Goal: Task Accomplishment & Management: Use online tool/utility

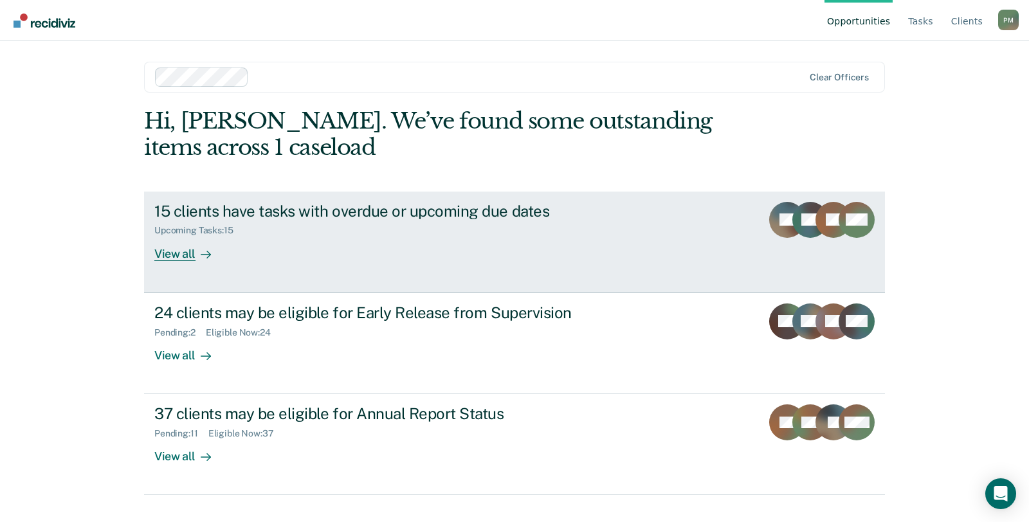
click at [180, 255] on div "View all" at bounding box center [190, 248] width 72 height 25
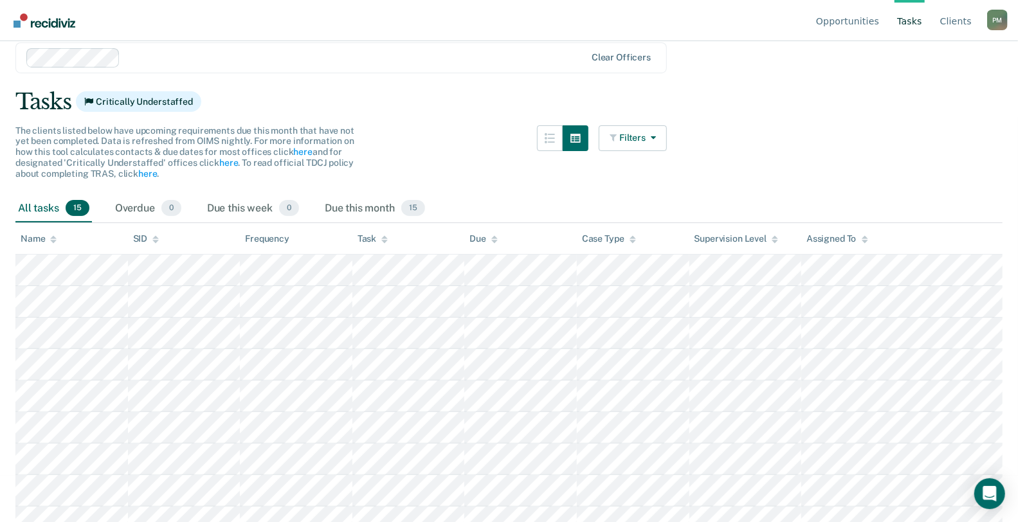
scroll to position [143, 0]
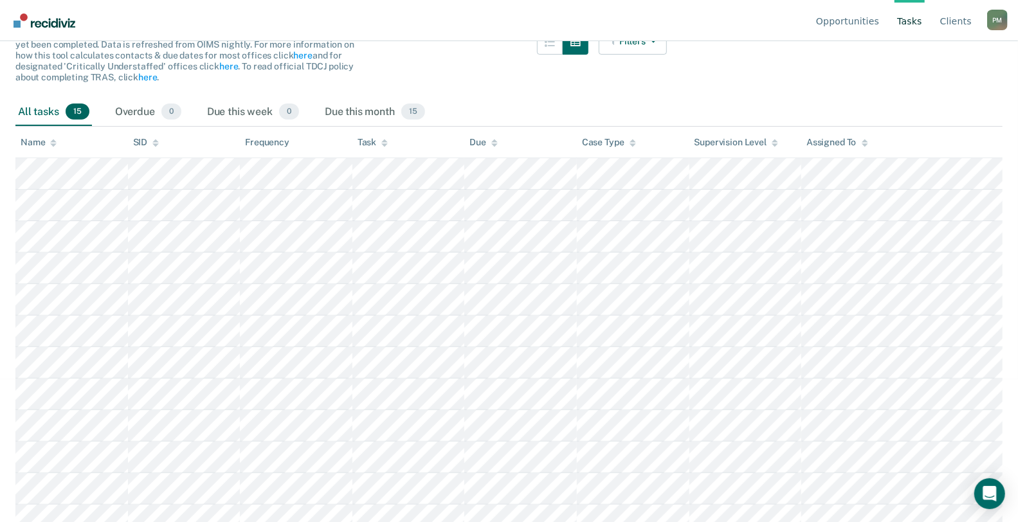
click at [51, 145] on icon at bounding box center [53, 143] width 6 height 8
click at [54, 145] on icon at bounding box center [53, 143] width 6 height 8
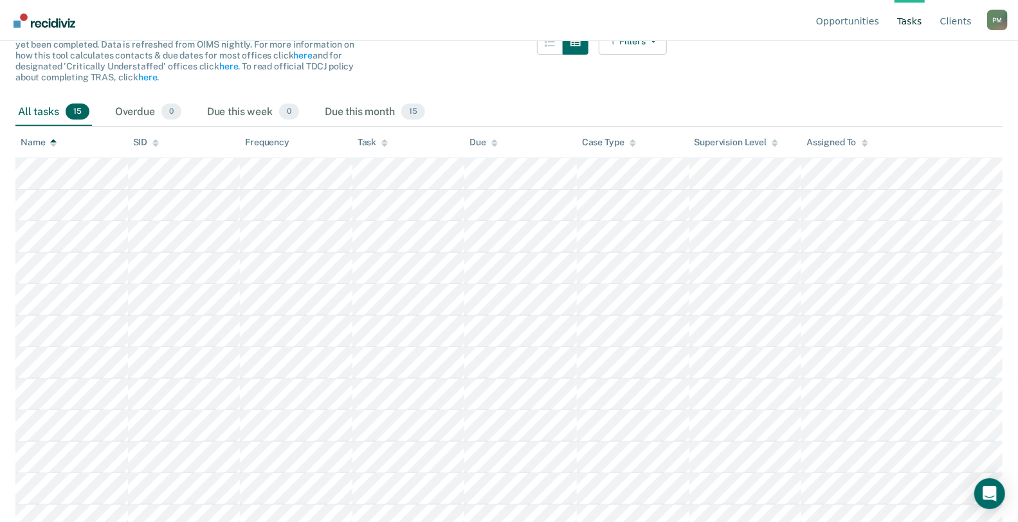
click at [54, 145] on icon at bounding box center [53, 143] width 6 height 8
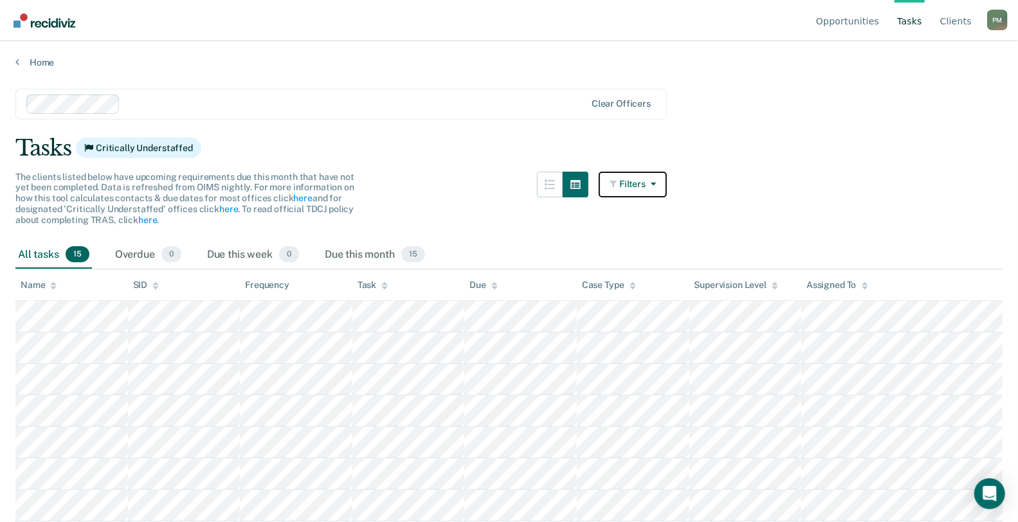
click at [652, 179] on icon "button" at bounding box center [651, 183] width 10 height 9
click at [548, 188] on button "button" at bounding box center [550, 185] width 26 height 26
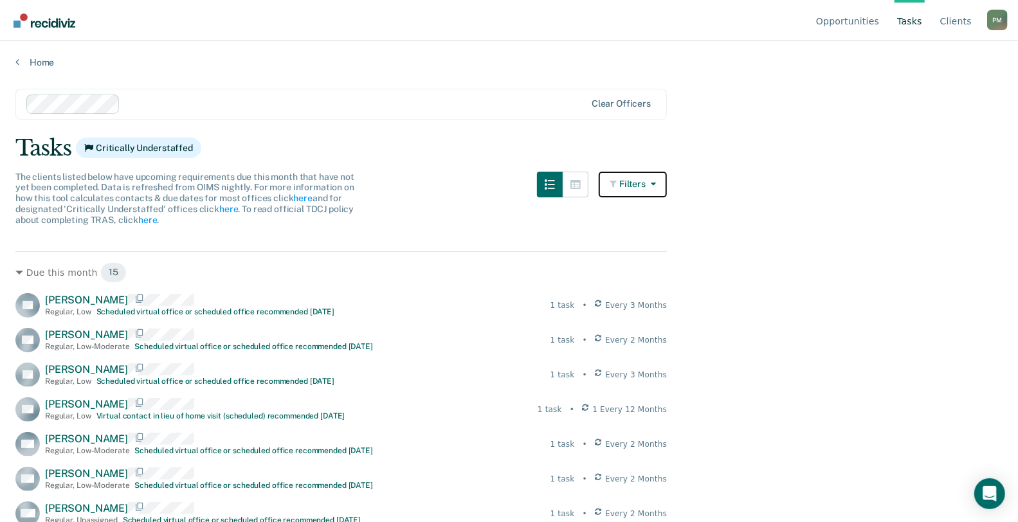
click at [617, 193] on button "Filters" at bounding box center [633, 185] width 68 height 26
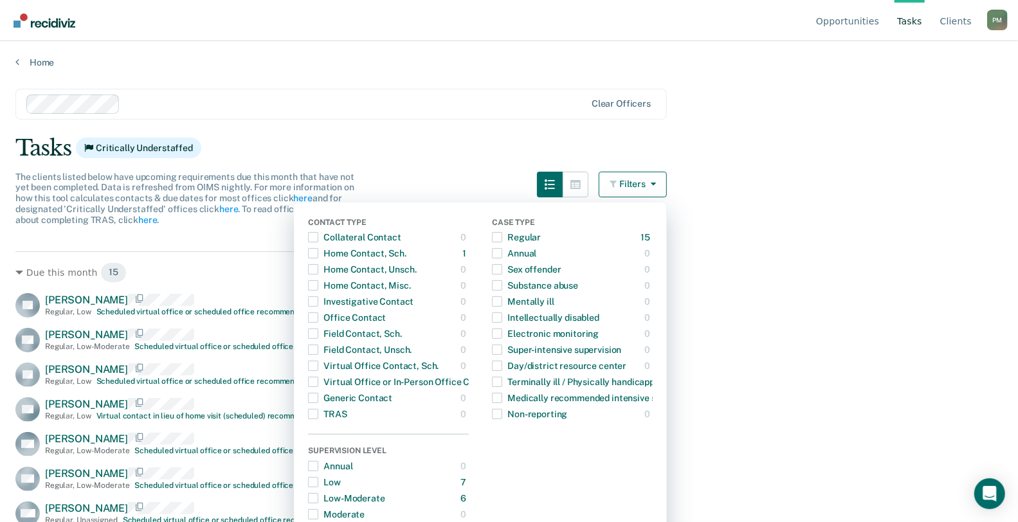
click at [851, 190] on main "Clear officers Tasks Critically Understaffed The clients listed below have upco…" at bounding box center [509, 293] width 1018 height 450
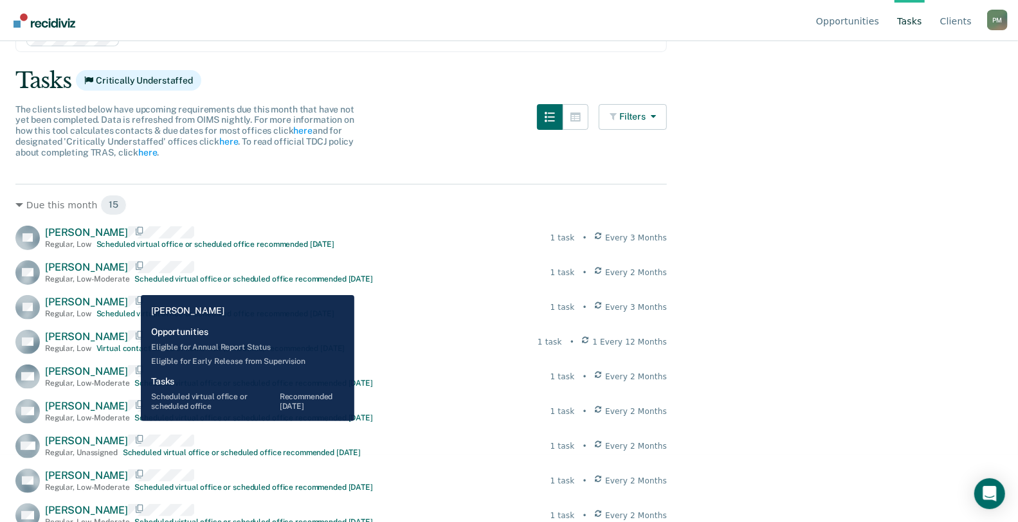
scroll to position [71, 0]
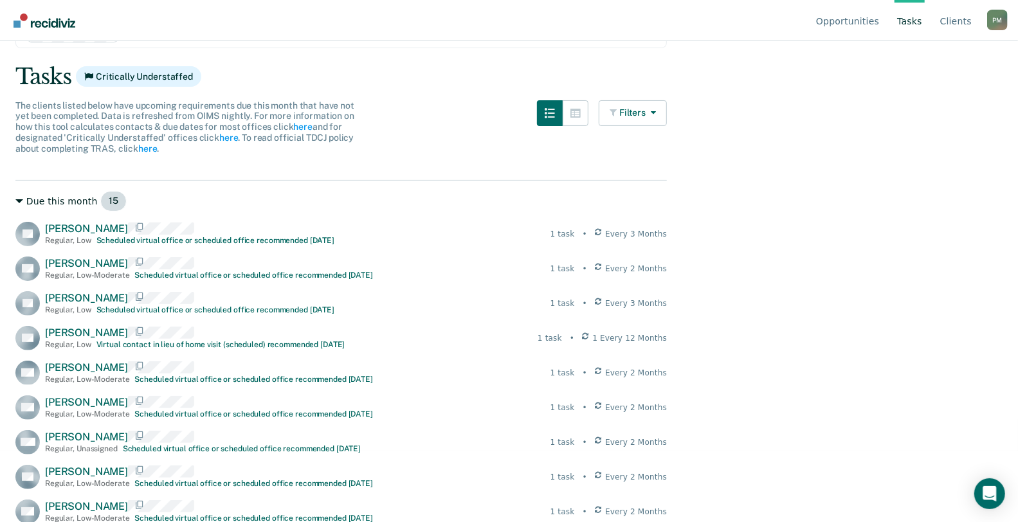
click at [18, 199] on icon at bounding box center [19, 201] width 8 height 4
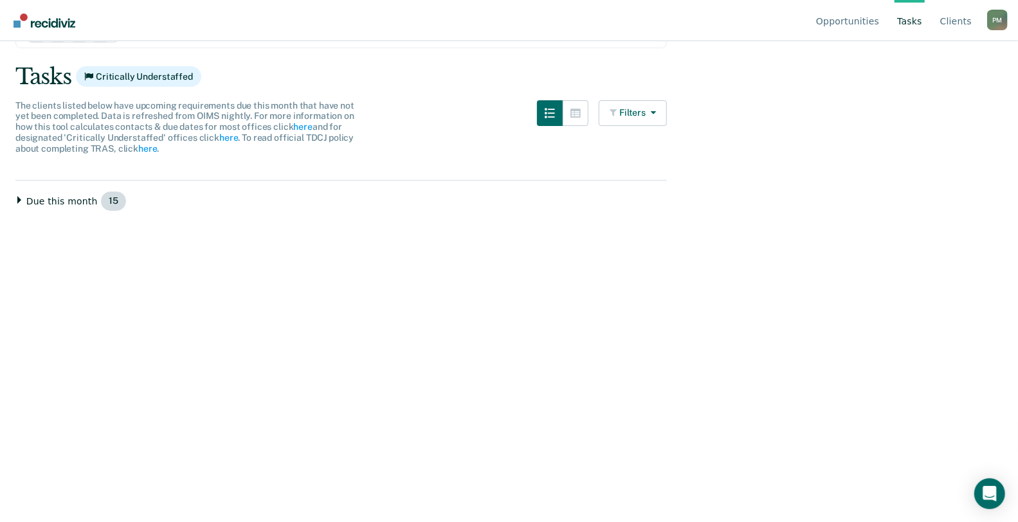
click at [18, 199] on icon at bounding box center [19, 200] width 4 height 8
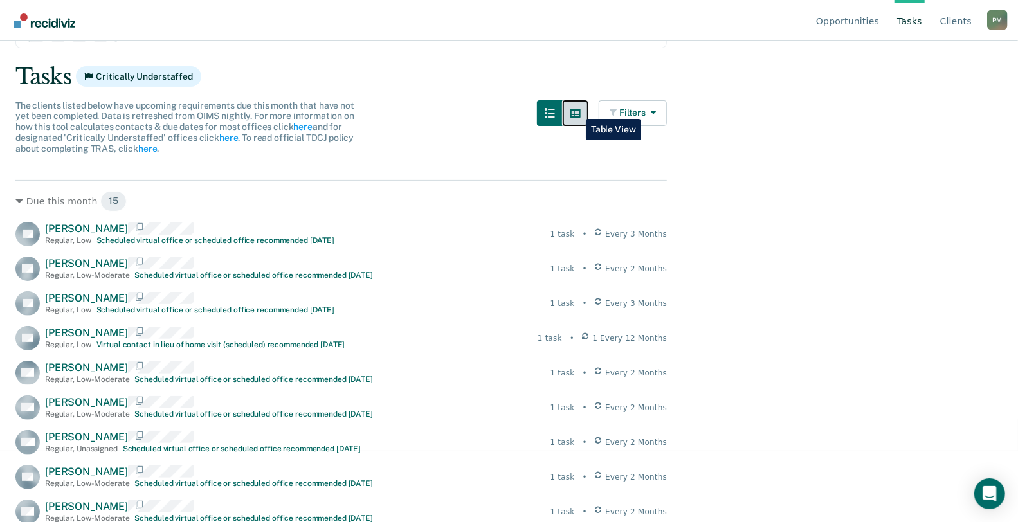
click at [576, 109] on button "button" at bounding box center [576, 113] width 26 height 26
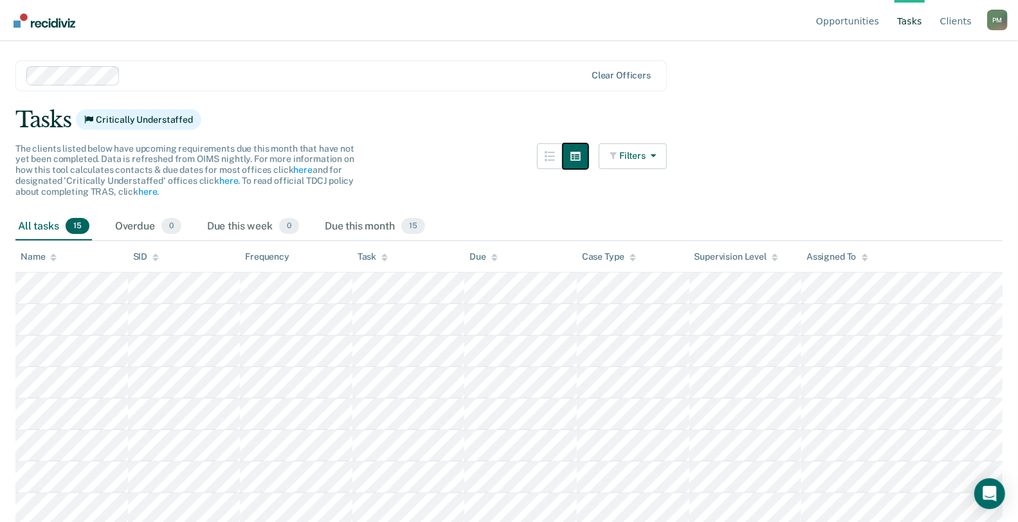
scroll to position [0, 0]
